Goal: Transaction & Acquisition: Purchase product/service

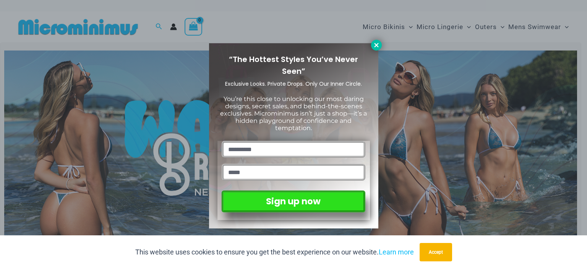
click at [378, 44] on icon at bounding box center [376, 45] width 7 height 7
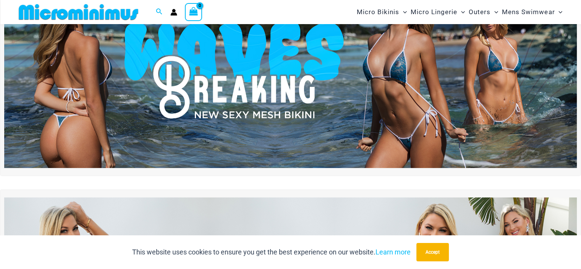
scroll to position [70, 0]
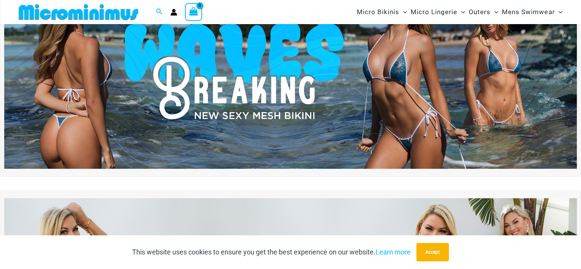
click at [311, 117] on img at bounding box center [290, 71] width 573 height 194
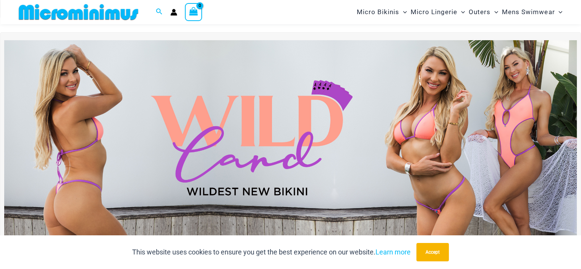
scroll to position [222, 0]
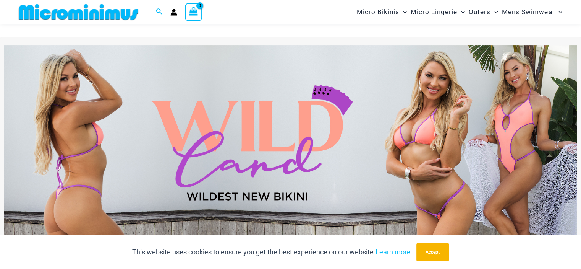
click at [103, 133] on img at bounding box center [290, 142] width 573 height 194
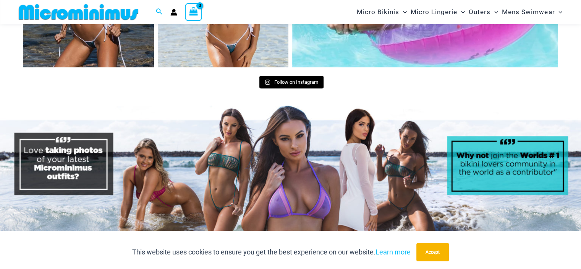
scroll to position [3444, 0]
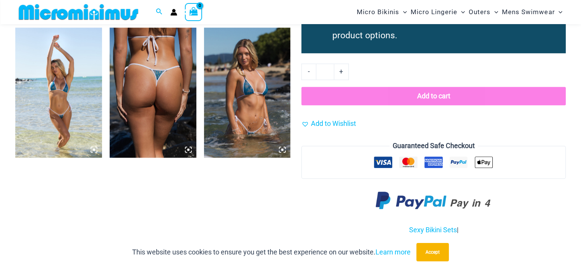
scroll to position [585, 0]
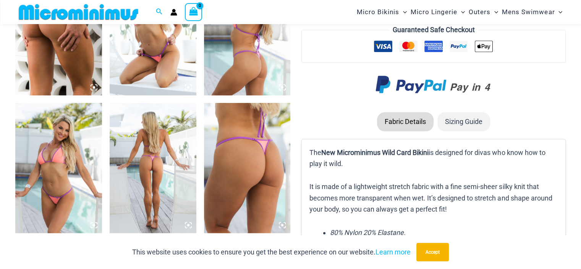
scroll to position [986, 0]
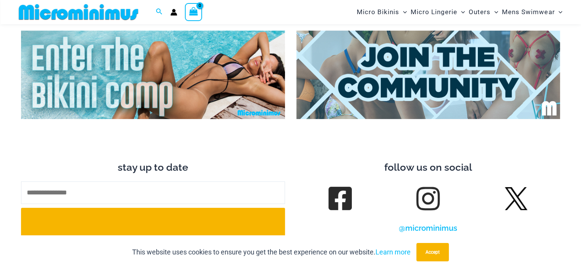
scroll to position [3087, 0]
